Goal: Information Seeking & Learning: Compare options

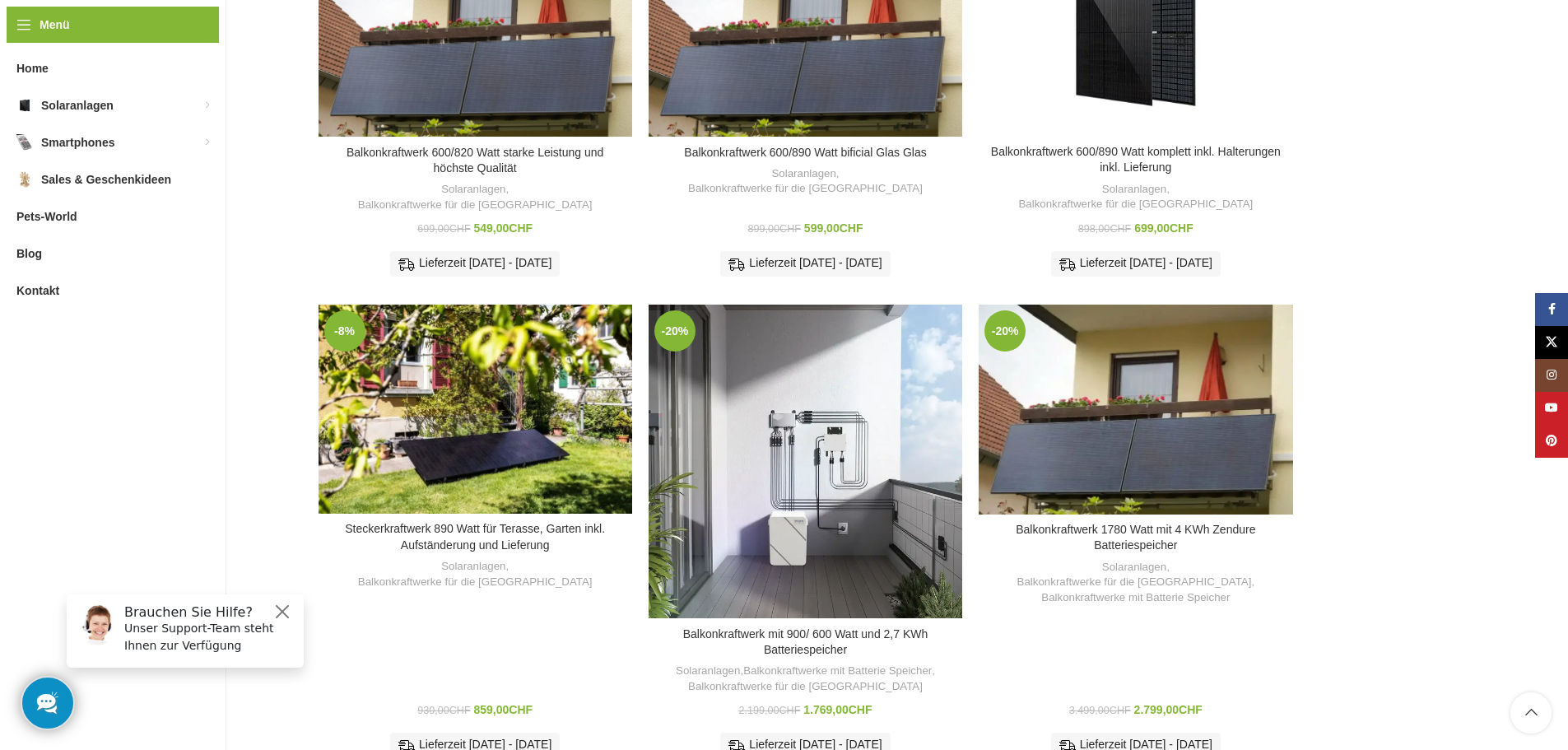
scroll to position [741, 0]
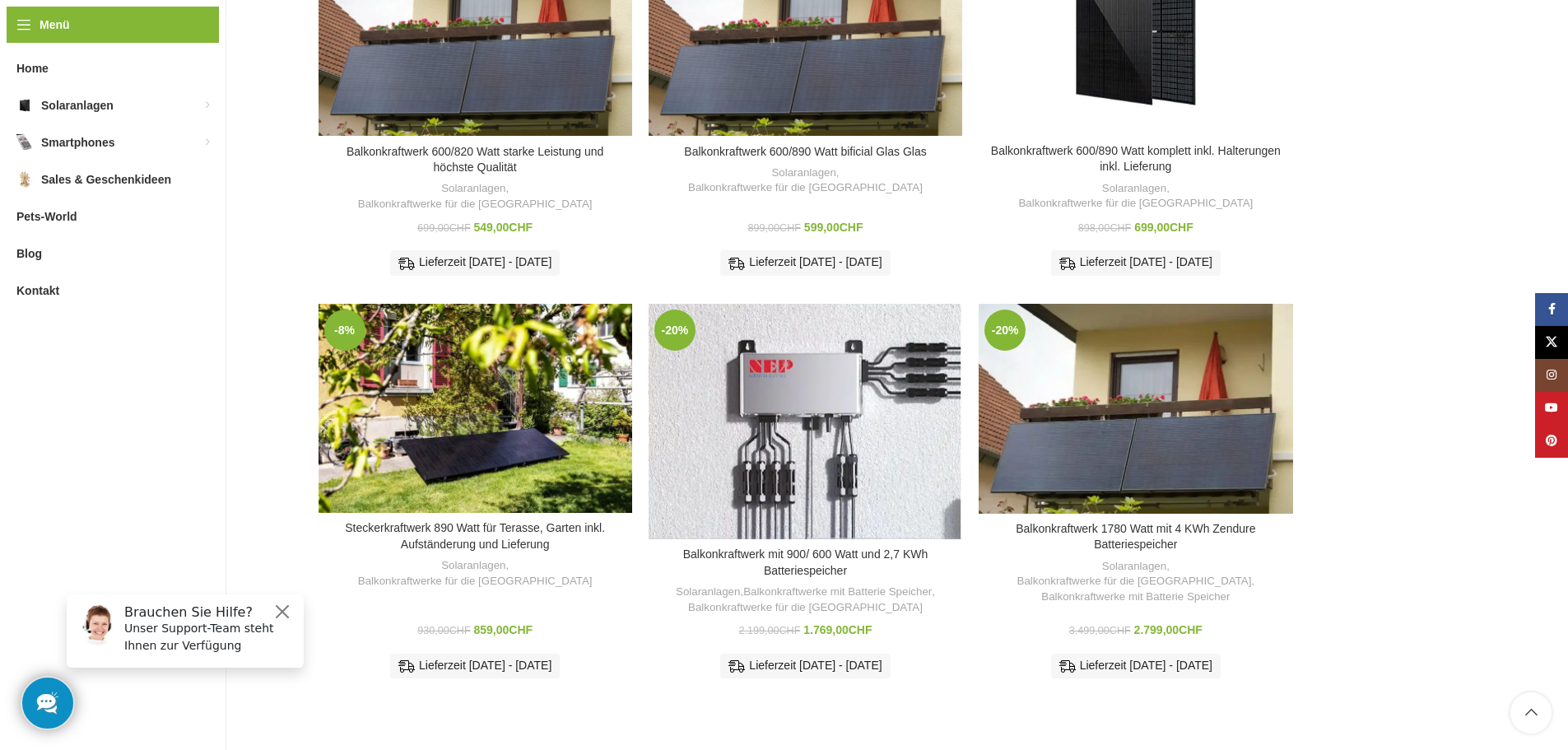
click at [852, 508] on div "-20% Zum Vergleich hinzufügen Balkonkraftwerk mit 900/ 600 Watt und 2,7 KWh Bat…" at bounding box center [805, 497] width 313 height 387
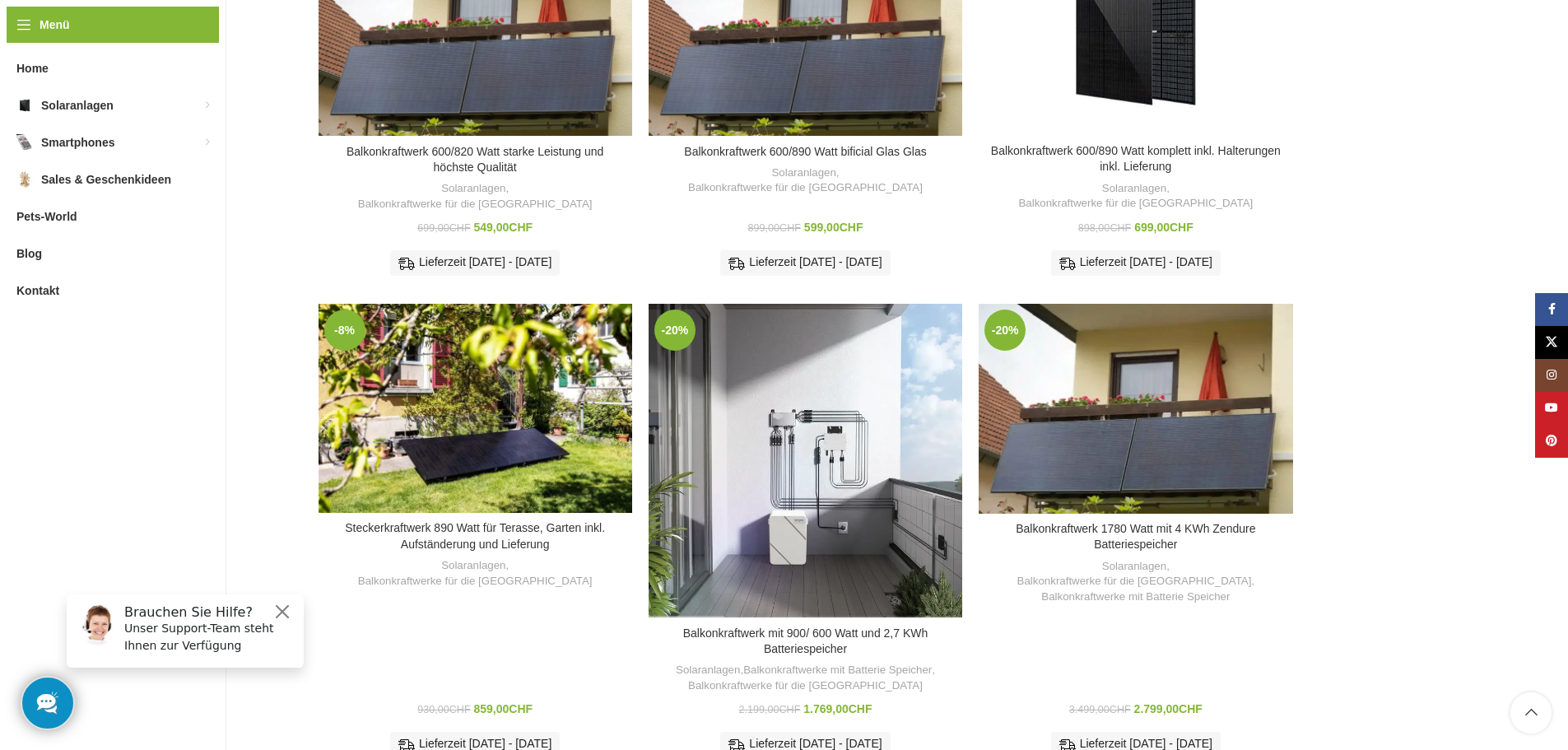
click at [725, 350] on div "Balkonkraftwerk mit 900/ 600 Watt und 2,7 KWh Batteriespeicher" at bounding box center [687, 460] width 78 height 314
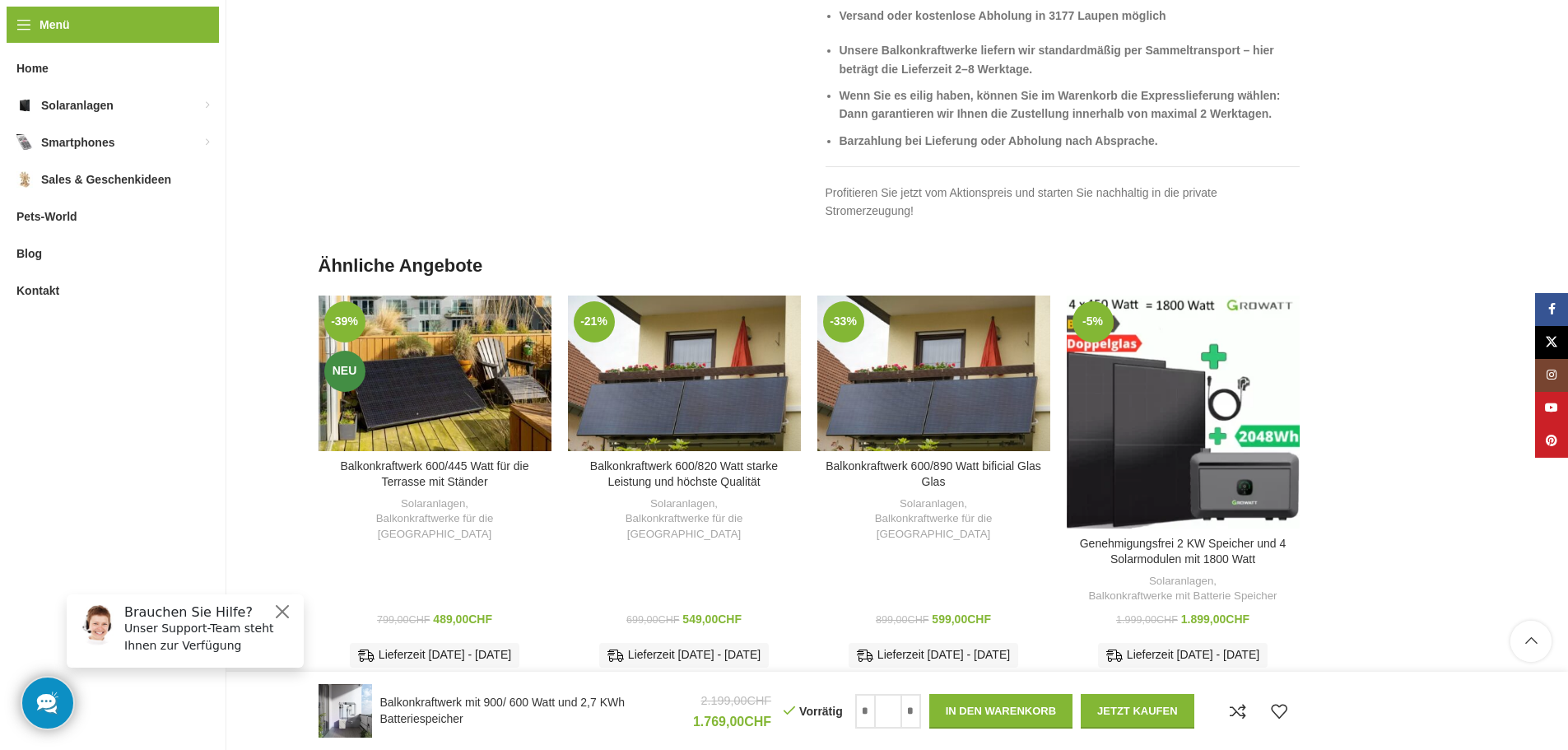
scroll to position [3540, 0]
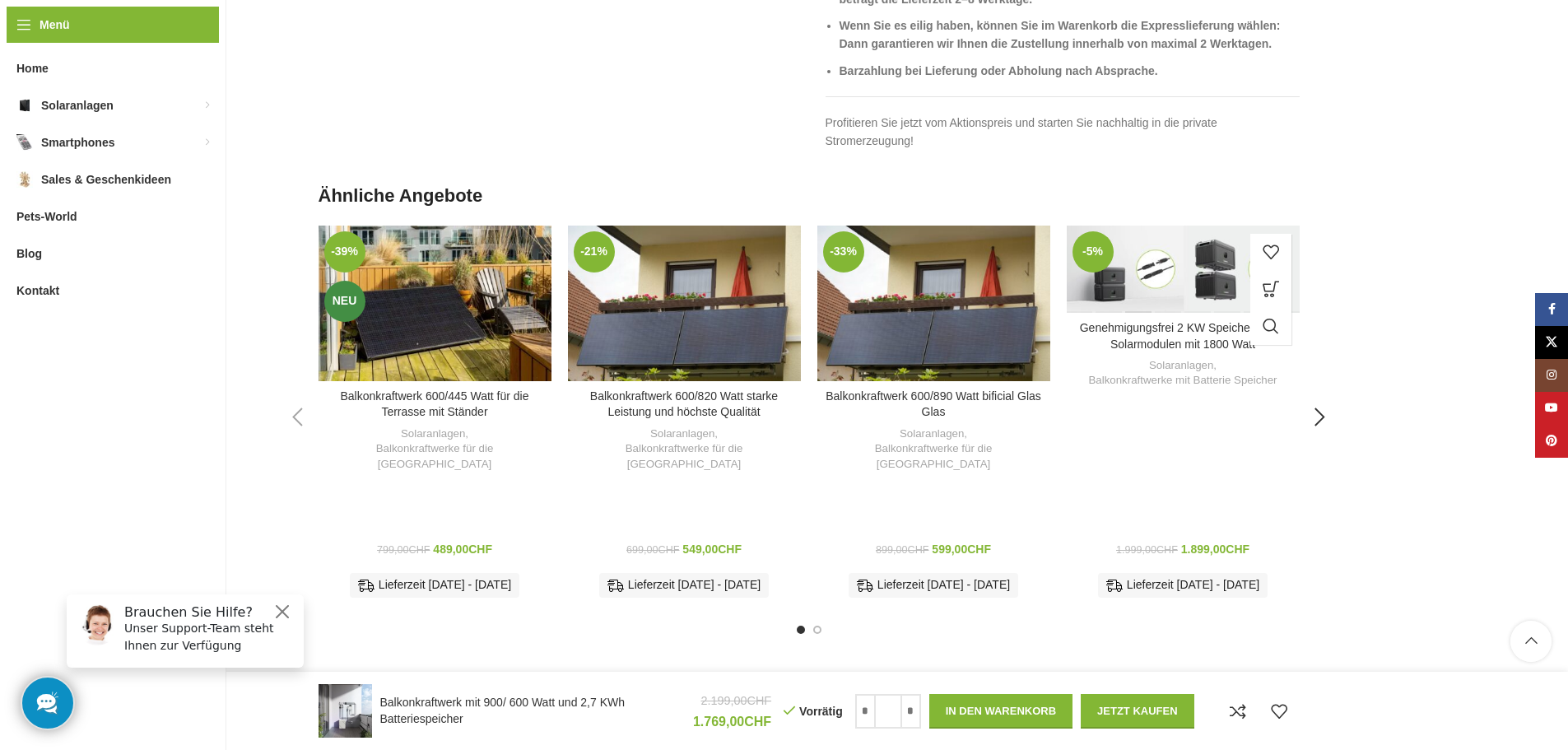
click at [1140, 383] on div "-5% Zum Vergleich hinzufügen Genehmigungsfrei 2 KW Speicher und 4 Solarmodulen …" at bounding box center [1182, 418] width 233 height 385
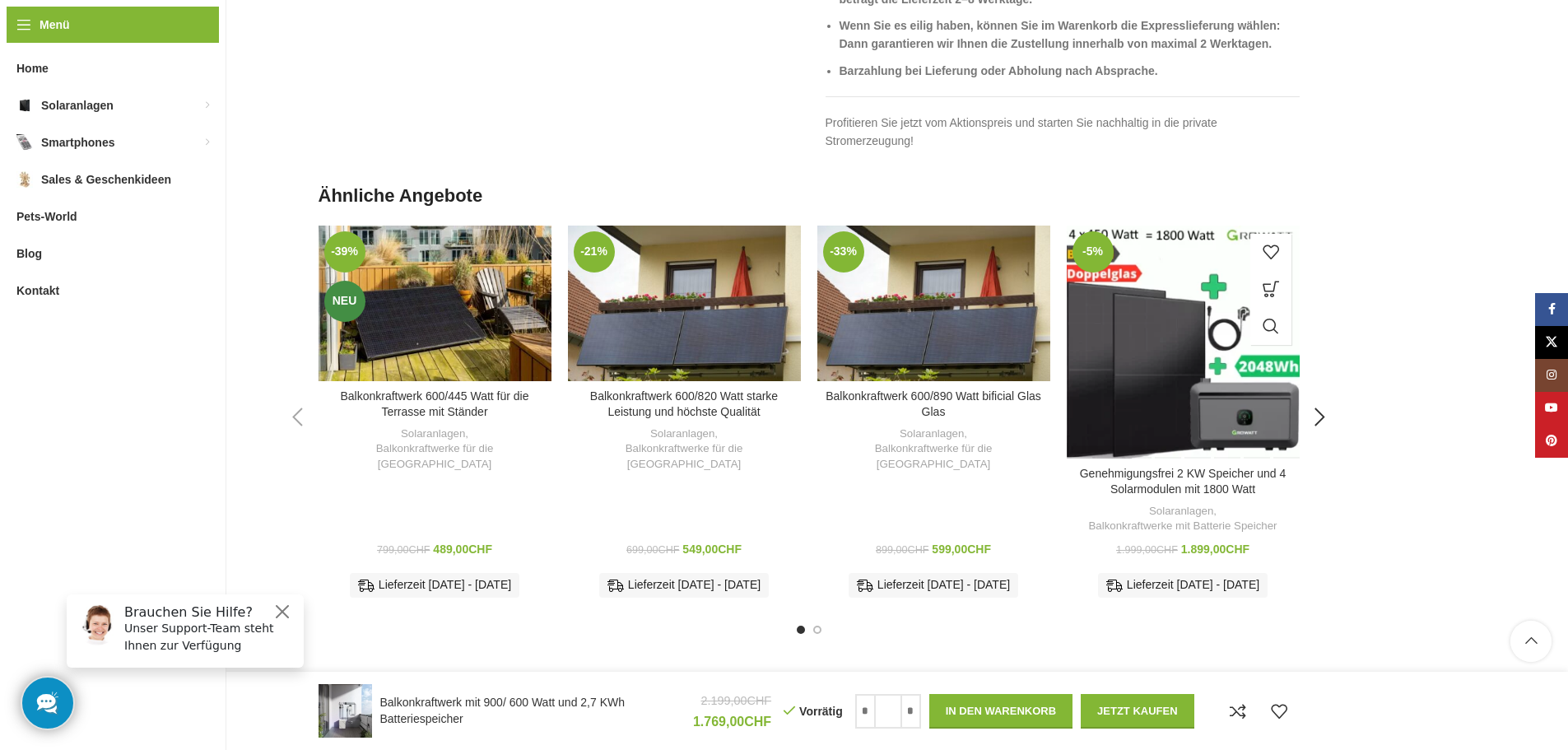
click at [1166, 460] on div "Zum Vergleich hinzufügen" at bounding box center [1182, 479] width 233 height 39
click at [1275, 464] on link "Zum Vergleich hinzufügen" at bounding box center [1277, 479] width 29 height 29
click at [1271, 387] on div "Genehmigungsfrei 2 KW Speicher und 4 Solarmodulen mit 1800 Watt" at bounding box center [1285, 342] width 29 height 233
